Goal: Task Accomplishment & Management: Complete application form

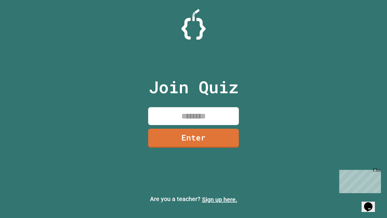
click at [219, 199] on link "Sign up here." at bounding box center [219, 198] width 35 height 7
